Goal: Transaction & Acquisition: Book appointment/travel/reservation

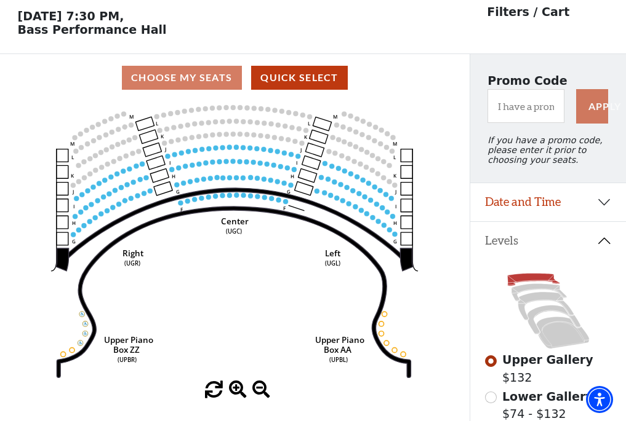
scroll to position [57, 0]
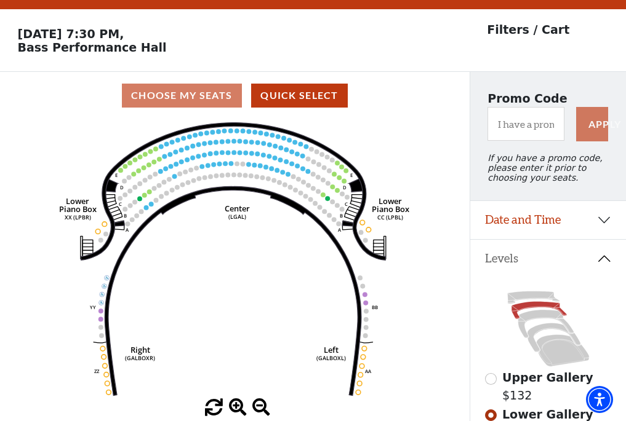
scroll to position [57, 0]
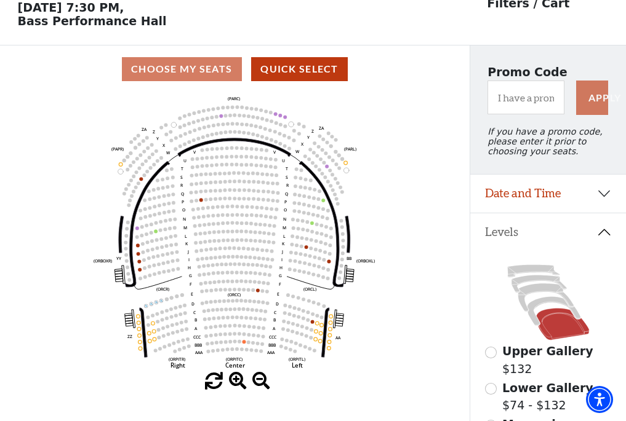
scroll to position [57, 0]
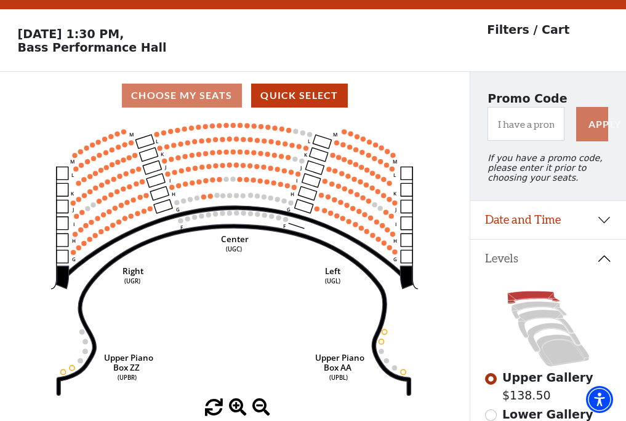
scroll to position [57, 0]
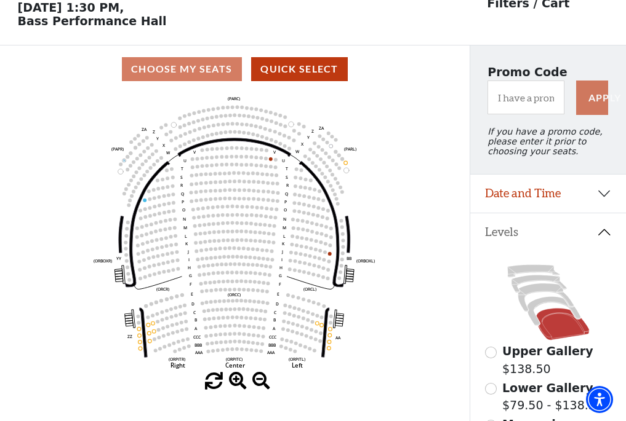
scroll to position [57, 0]
